Goal: Transaction & Acquisition: Obtain resource

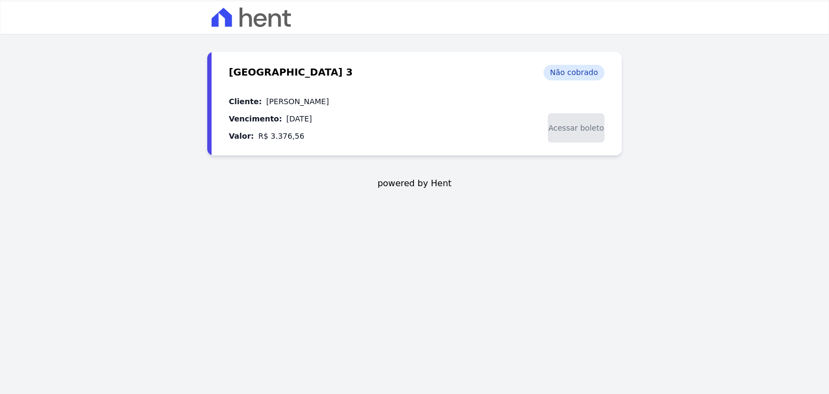
click at [576, 128] on span "Acessar boleto" at bounding box center [576, 127] width 57 height 29
click at [496, 121] on div "Cliente: [PERSON_NAME] Vencimento: [DATE] Valor: R$ 3.376,56 Acessar boleto" at bounding box center [416, 118] width 375 height 47
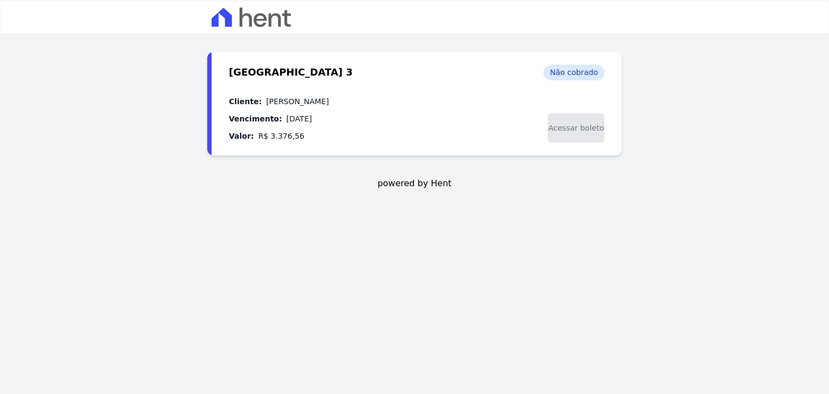
click at [578, 72] on div "Não cobrado" at bounding box center [573, 73] width 61 height 16
click at [579, 127] on span "Acessar boleto" at bounding box center [576, 127] width 57 height 29
click at [580, 135] on span "Acessar boleto" at bounding box center [576, 127] width 57 height 29
click at [566, 126] on span "Acessar boleto" at bounding box center [576, 127] width 57 height 29
click at [569, 134] on span "Acessar boleto" at bounding box center [576, 127] width 57 height 29
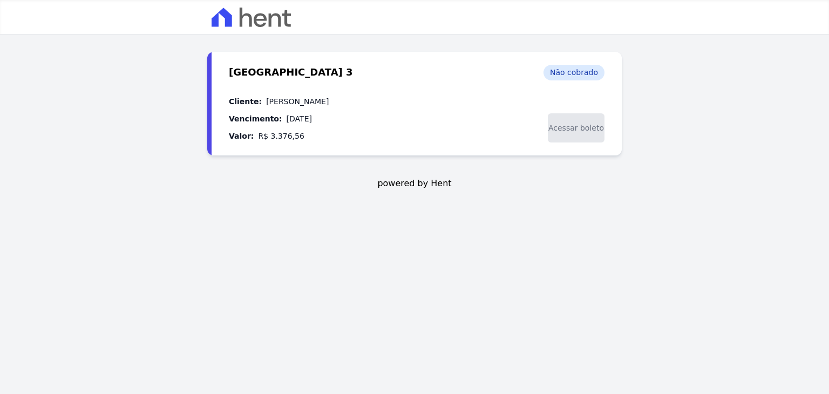
click at [571, 134] on span "Acessar boleto" at bounding box center [576, 127] width 57 height 29
click at [572, 134] on span "Acessar boleto" at bounding box center [576, 127] width 57 height 29
click at [483, 136] on div "Cliente: [PERSON_NAME] Vencimento: [DATE] Valor: R$ 3.376,56 Acessar boleto" at bounding box center [416, 118] width 375 height 47
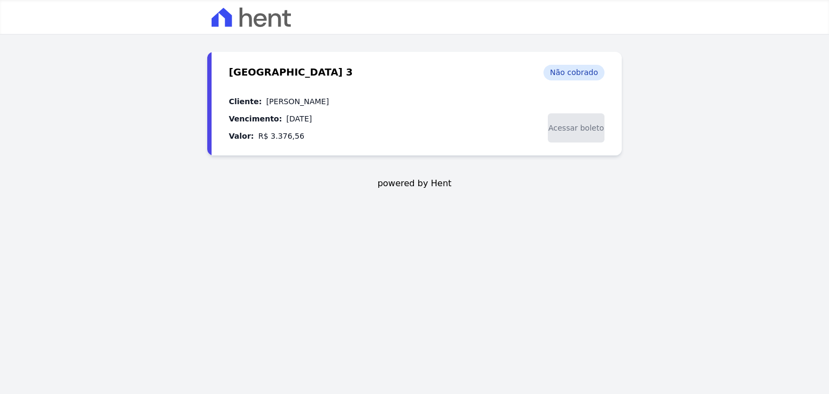
click at [588, 131] on span "Acessar boleto" at bounding box center [576, 127] width 57 height 29
click at [589, 128] on span "Acessar boleto" at bounding box center [576, 127] width 57 height 29
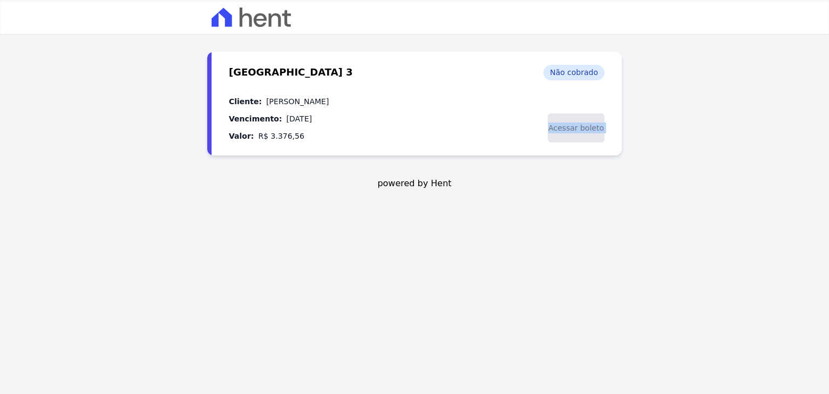
click at [502, 113] on div "Cliente: [PERSON_NAME] Vencimento: [DATE] Valor: R$ 3.376,56 Acessar boleto" at bounding box center [416, 118] width 375 height 47
drag, startPoint x: 580, startPoint y: 130, endPoint x: 536, endPoint y: 135, distance: 44.6
click at [580, 129] on span "Acessar boleto" at bounding box center [576, 127] width 57 height 29
click at [286, 118] on dd "[DATE]" at bounding box center [298, 118] width 25 height 13
click at [281, 136] on dd "R$ 3.376,56" at bounding box center [281, 135] width 46 height 13
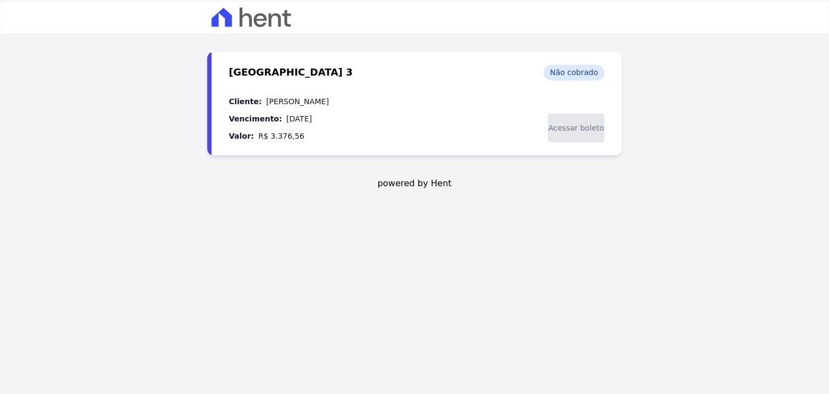
click at [329, 99] on dd "[PERSON_NAME]" at bounding box center [297, 101] width 63 height 13
